Goal: Information Seeking & Learning: Learn about a topic

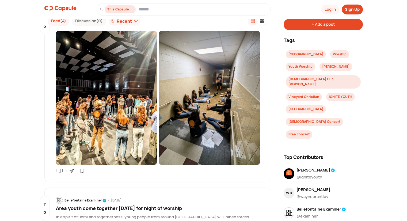
scroll to position [267, 0]
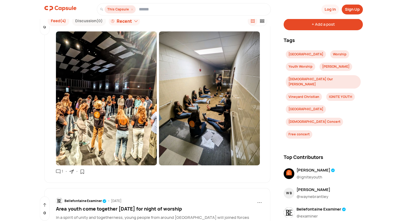
click at [214, 106] on img at bounding box center [209, 98] width 101 height 134
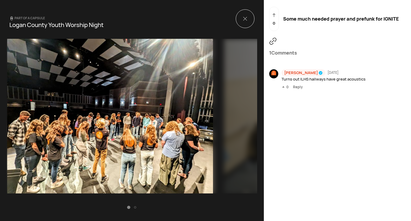
click at [231, 105] on img at bounding box center [327, 116] width 207 height 155
click at [234, 102] on img at bounding box center [327, 116] width 207 height 155
click at [243, 20] on icon at bounding box center [244, 18] width 3 height 3
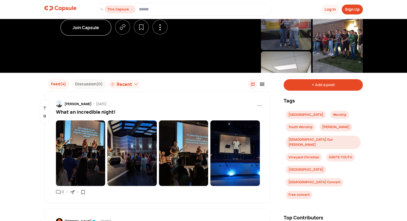
scroll to position [80, 0]
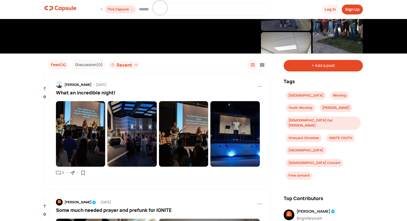
click at [185, 134] on img at bounding box center [183, 134] width 49 height 66
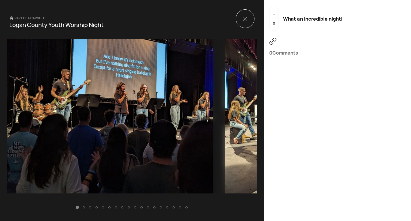
click at [206, 119] on icon at bounding box center [206, 121] width 4 height 4
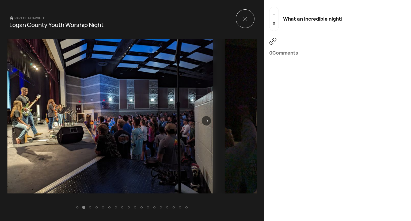
click at [205, 119] on icon at bounding box center [206, 121] width 4 height 4
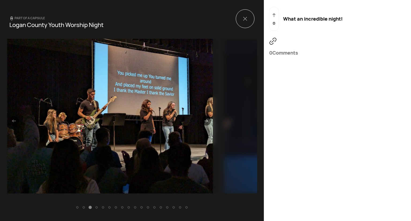
click at [204, 120] on icon at bounding box center [206, 121] width 4 height 4
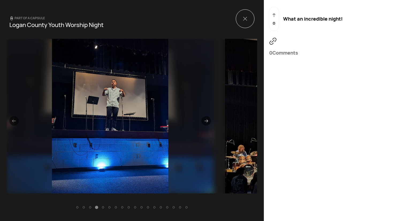
click at [204, 120] on icon at bounding box center [206, 121] width 4 height 4
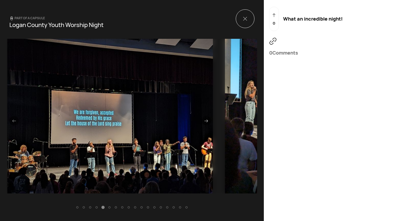
click at [205, 122] on icon at bounding box center [206, 121] width 4 height 4
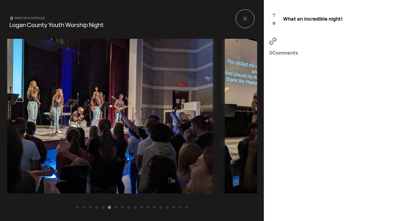
click at [204, 121] on icon at bounding box center [206, 121] width 4 height 4
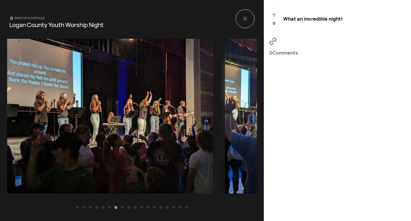
click at [204, 121] on icon at bounding box center [206, 121] width 4 height 4
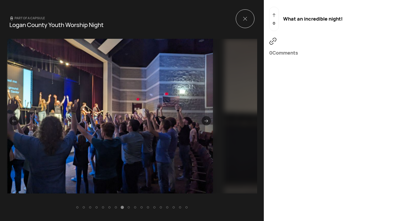
click at [204, 120] on icon at bounding box center [206, 121] width 4 height 4
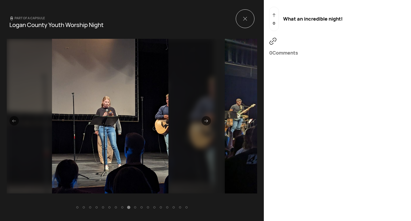
click at [204, 120] on icon at bounding box center [206, 121] width 4 height 4
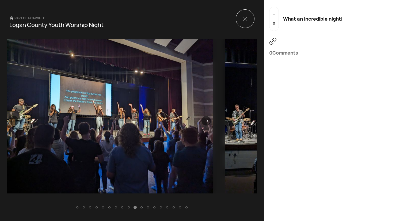
click at [204, 120] on icon at bounding box center [206, 121] width 4 height 4
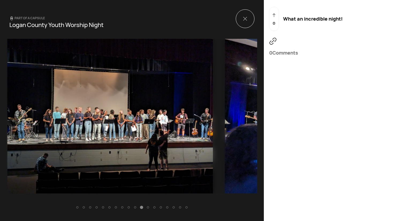
click at [204, 120] on icon at bounding box center [206, 121] width 4 height 4
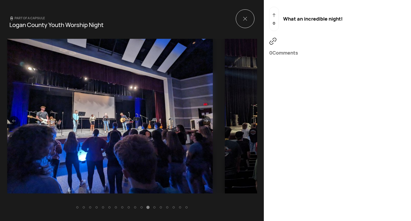
click at [204, 120] on icon at bounding box center [206, 121] width 4 height 4
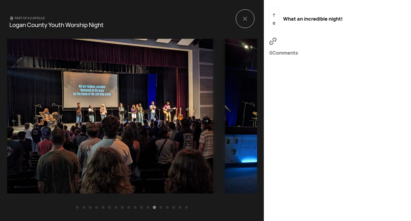
click at [204, 120] on icon at bounding box center [206, 121] width 4 height 4
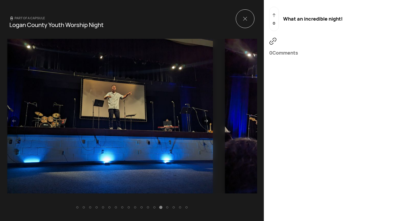
click at [204, 120] on icon at bounding box center [206, 121] width 4 height 4
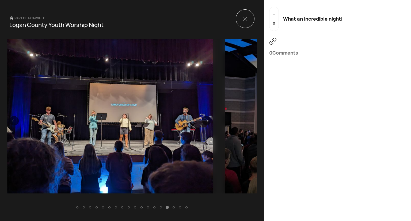
click at [204, 120] on icon at bounding box center [206, 121] width 4 height 4
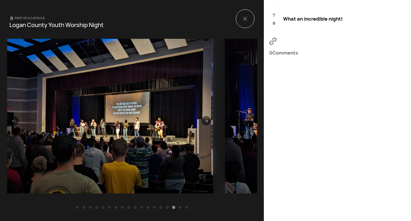
click at [204, 121] on icon at bounding box center [206, 121] width 4 height 4
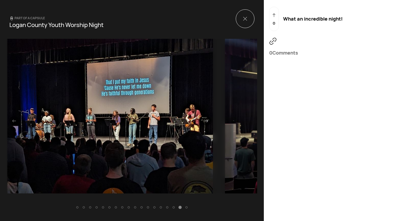
click at [204, 121] on icon at bounding box center [206, 121] width 4 height 4
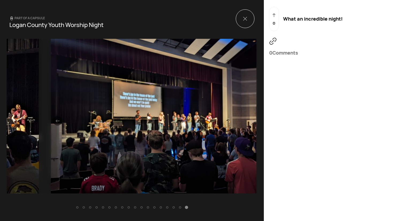
click at [237, 18] on div at bounding box center [245, 18] width 19 height 19
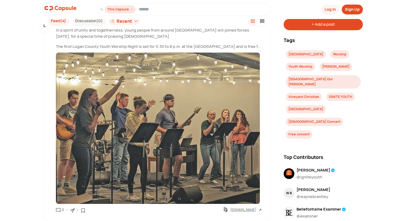
scroll to position [428, 0]
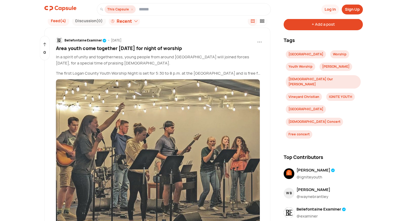
click at [167, 54] on p "In a spirit of unity and togetherness, young people from around [GEOGRAPHIC_DAT…" at bounding box center [159, 60] width 206 height 12
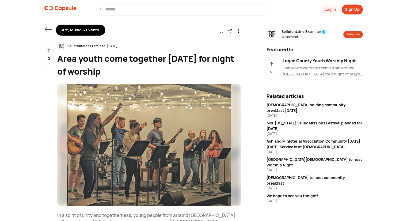
click at [48, 30] on icon at bounding box center [47, 29] width 7 height 7
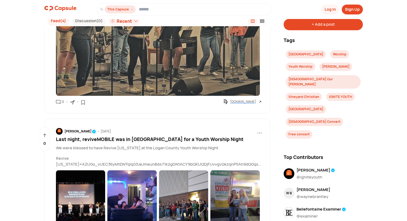
scroll to position [598, 0]
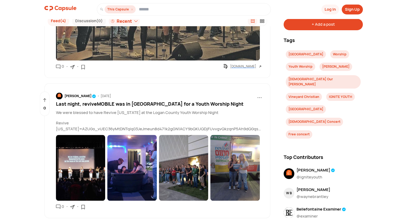
click at [80, 162] on img at bounding box center [80, 168] width 49 height 66
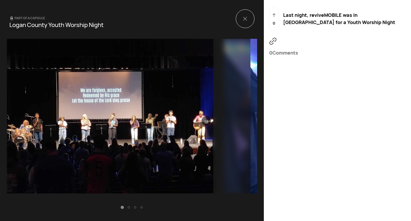
click at [204, 120] on icon at bounding box center [206, 121] width 4 height 4
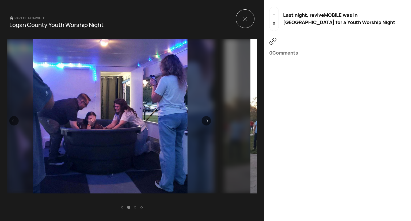
click at [204, 120] on icon at bounding box center [206, 121] width 4 height 4
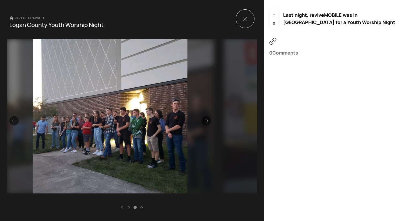
click at [202, 119] on div at bounding box center [205, 120] width 9 height 9
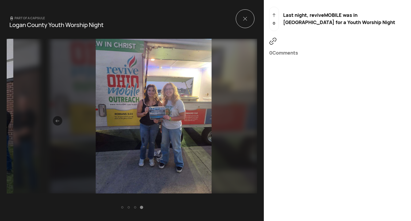
click at [241, 21] on div at bounding box center [245, 18] width 19 height 19
